Goal: Information Seeking & Learning: Learn about a topic

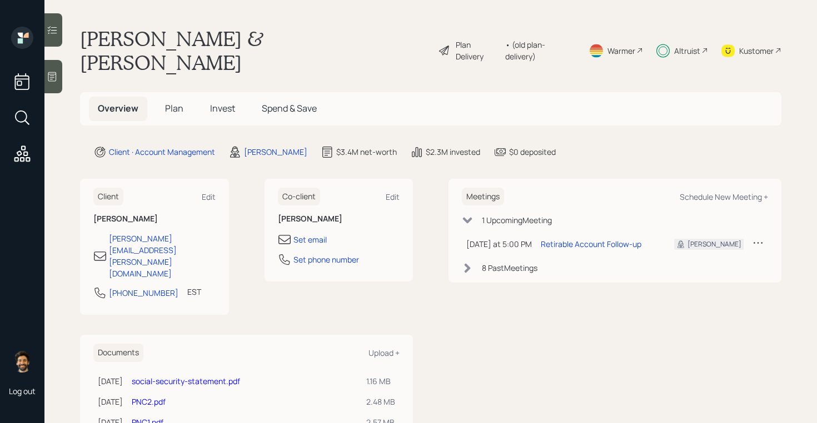
click at [221, 102] on span "Invest" at bounding box center [222, 108] width 25 height 12
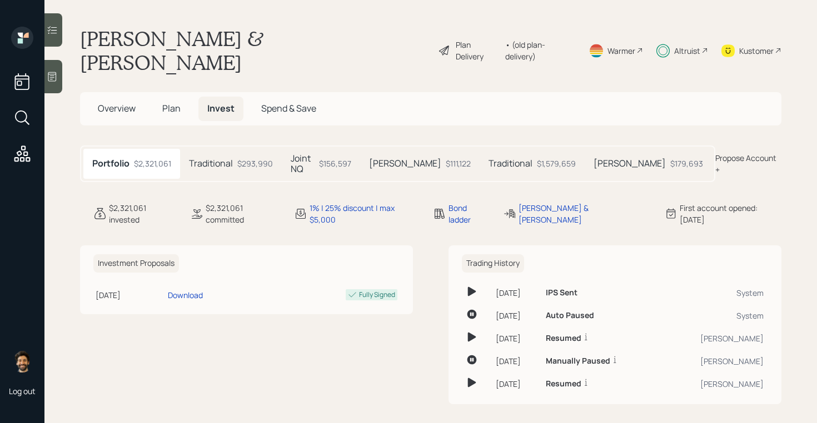
click at [211, 158] on h5 "Traditional" at bounding box center [211, 163] width 44 height 11
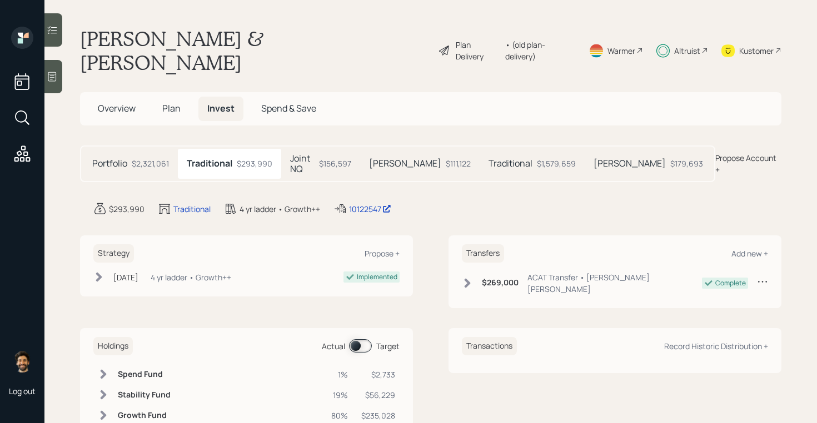
click at [301, 153] on h5 "Joint NQ" at bounding box center [302, 163] width 24 height 21
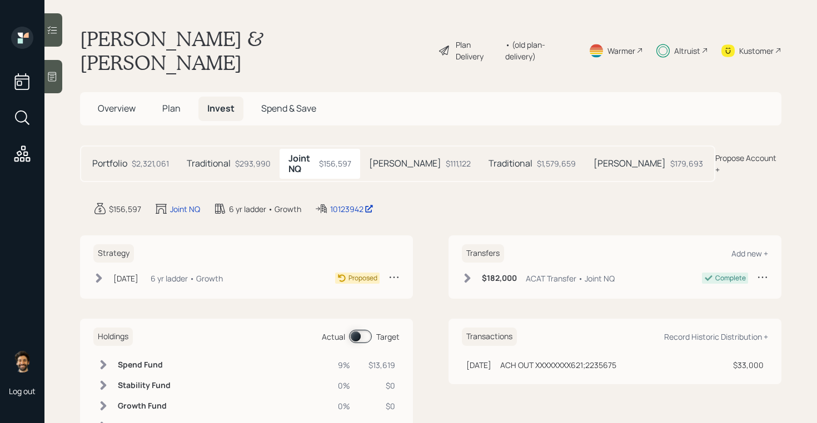
click at [446, 158] on div "$111,122" at bounding box center [458, 164] width 25 height 12
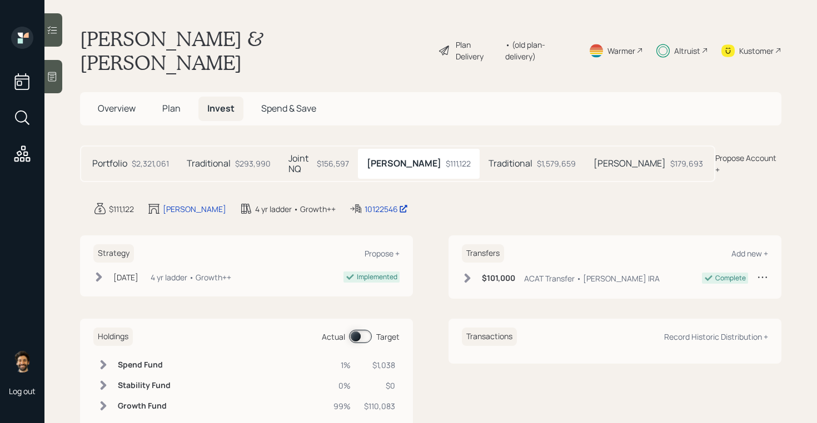
click at [344, 158] on div "$156,597" at bounding box center [333, 164] width 32 height 12
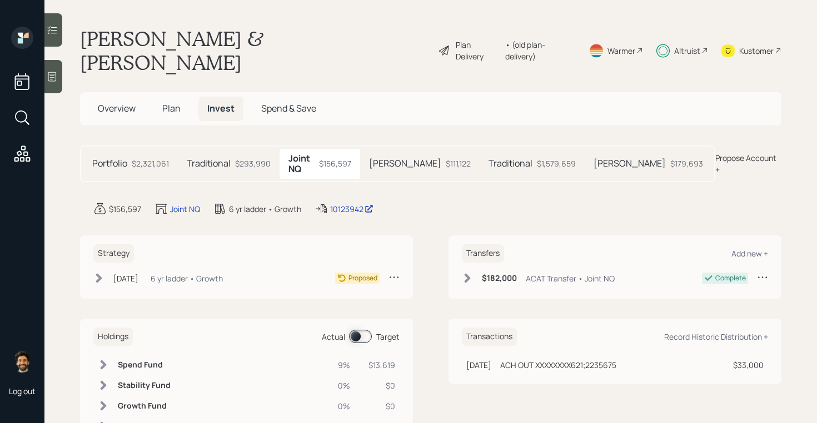
click at [429, 149] on div "[PERSON_NAME] $111,122" at bounding box center [419, 164] width 119 height 30
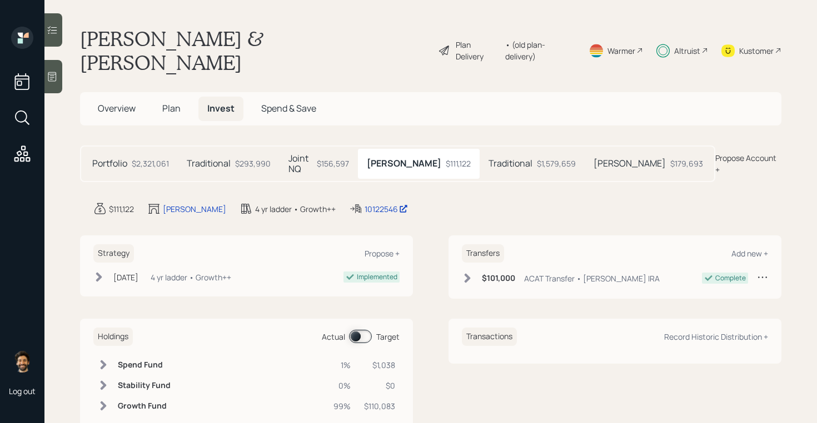
click at [488, 158] on h5 "Traditional" at bounding box center [510, 163] width 44 height 11
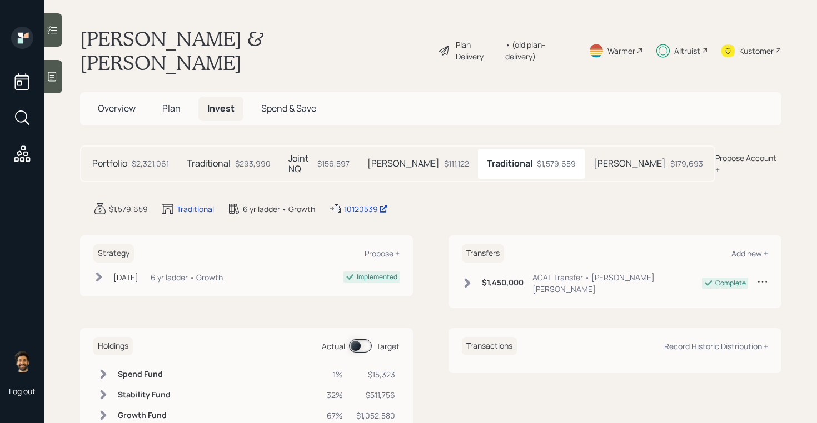
click at [310, 153] on h5 "Joint NQ" at bounding box center [300, 163] width 24 height 21
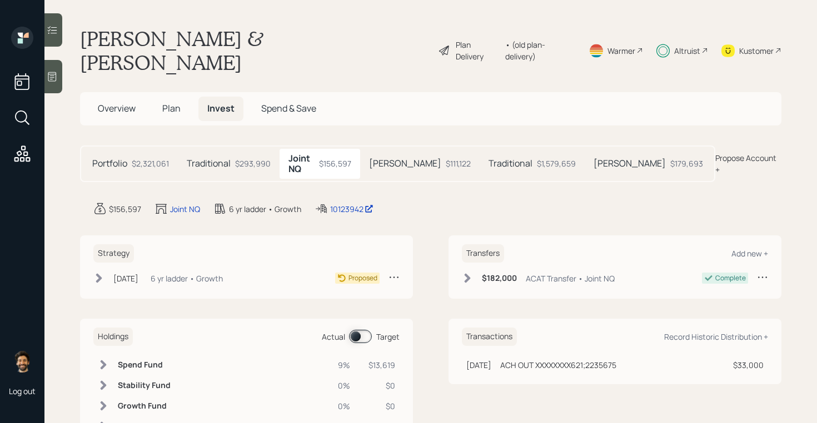
click at [237, 158] on div "$293,990" at bounding box center [253, 164] width 36 height 12
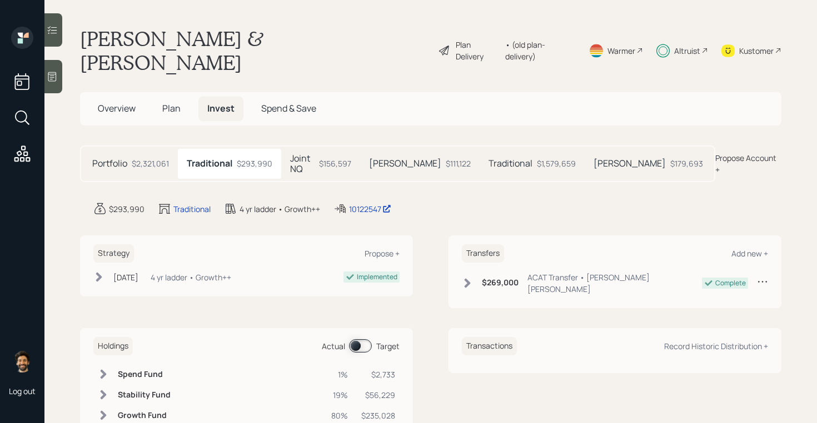
click at [309, 153] on h5 "Joint NQ" at bounding box center [302, 163] width 24 height 21
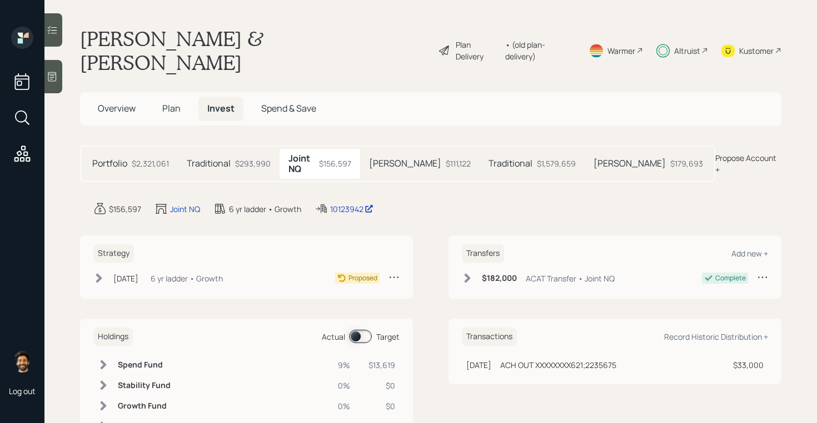
click at [143, 158] on div "$2,321,061" at bounding box center [150, 164] width 37 height 12
